Goal: Information Seeking & Learning: Check status

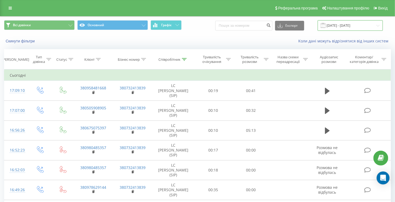
click at [331, 25] on input "[DATE] - [DATE]" at bounding box center [350, 25] width 65 height 11
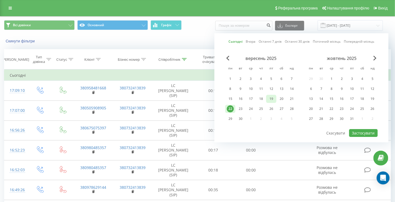
click at [267, 97] on div "19" at bounding box center [271, 99] width 10 height 8
click at [281, 100] on div "20" at bounding box center [281, 98] width 7 height 7
drag, startPoint x: 266, startPoint y: 97, endPoint x: 273, endPoint y: 98, distance: 7.4
click at [271, 98] on div "15 16 17 18 19 20 21" at bounding box center [261, 99] width 72 height 8
click at [271, 98] on div "19" at bounding box center [271, 98] width 7 height 7
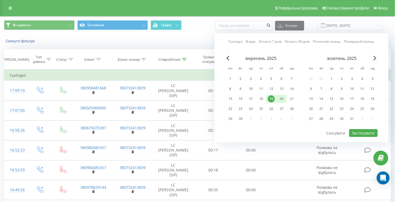
click at [281, 99] on div "20" at bounding box center [281, 98] width 7 height 7
click at [274, 98] on div "19" at bounding box center [271, 98] width 7 height 7
click at [282, 98] on div "20" at bounding box center [281, 98] width 7 height 7
click at [361, 133] on button "Застосувати" at bounding box center [363, 133] width 29 height 8
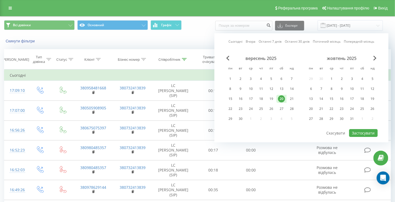
type input "[DATE] - [DATE]"
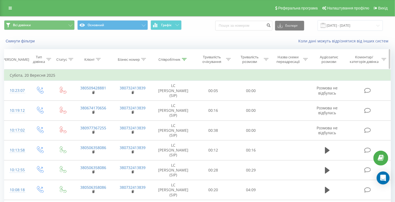
click at [99, 58] on icon at bounding box center [98, 59] width 5 height 3
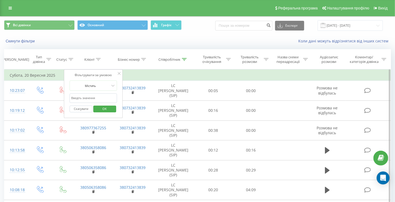
click at [95, 98] on input "text" at bounding box center [93, 97] width 47 height 9
click at [185, 61] on div at bounding box center [184, 59] width 5 height 5
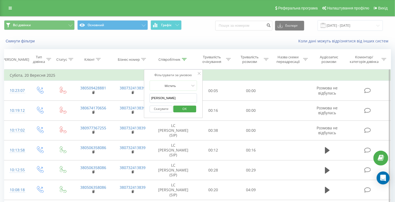
click at [159, 110] on button "Скасувати" at bounding box center [161, 108] width 23 height 7
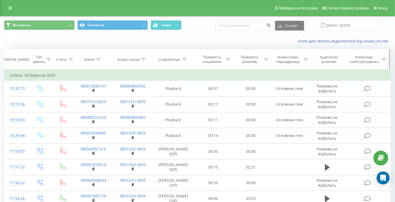
click at [98, 60] on icon at bounding box center [98, 59] width 5 height 3
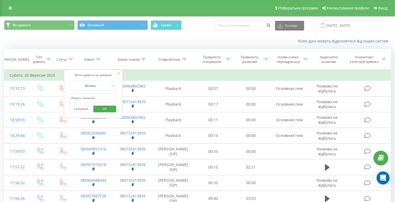
click at [95, 95] on input "text" at bounding box center [93, 97] width 47 height 9
paste input "380507402672"
type input "380507402672"
click button "OK" at bounding box center [104, 108] width 23 height 7
